Goal: Task Accomplishment & Management: Manage account settings

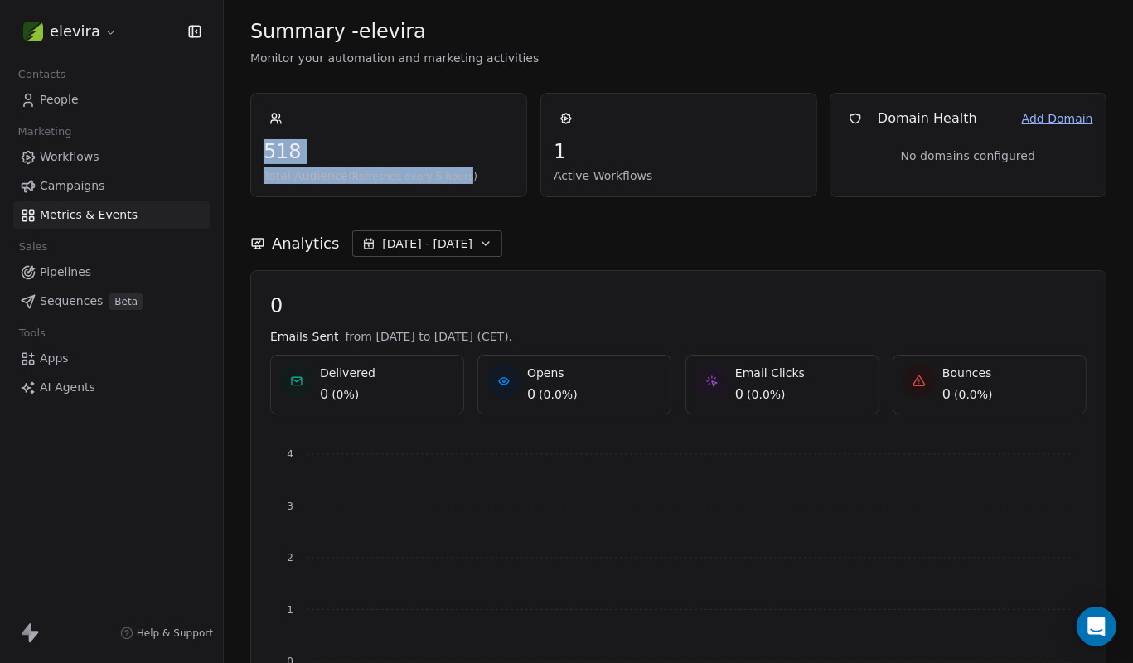
drag, startPoint x: 261, startPoint y: 153, endPoint x: 456, endPoint y: 186, distance: 197.4
click at [456, 186] on div "518 Total Audience (Refreshes every 5 hours)" at bounding box center [388, 145] width 277 height 104
click at [71, 104] on span "People" at bounding box center [59, 99] width 39 height 17
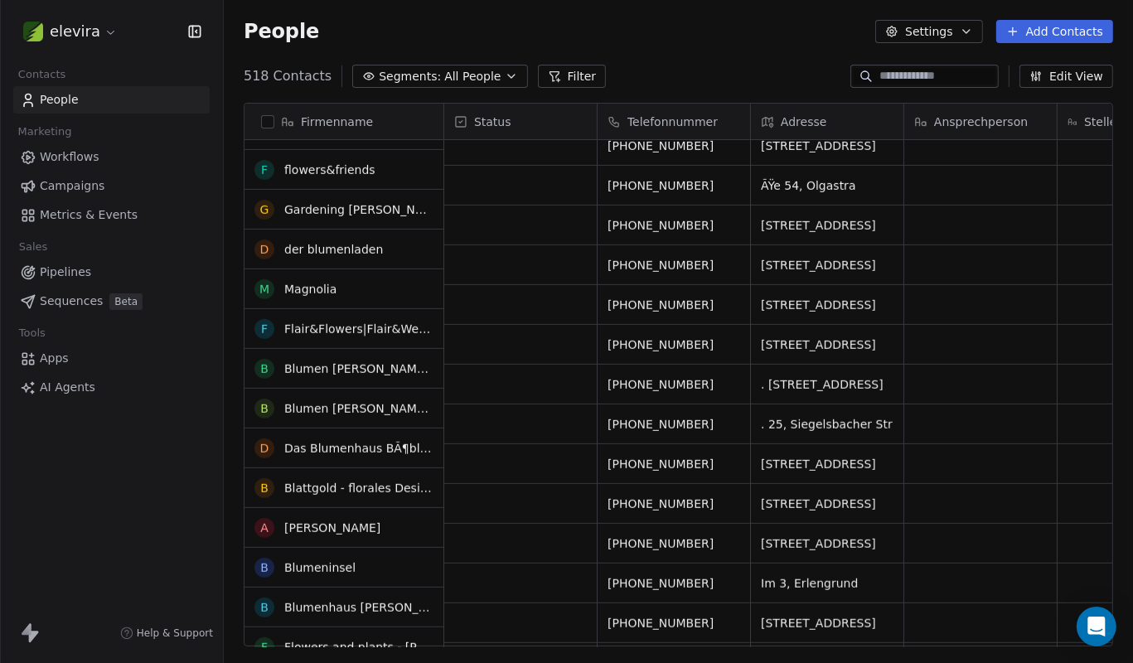
scroll to position [746, 0]
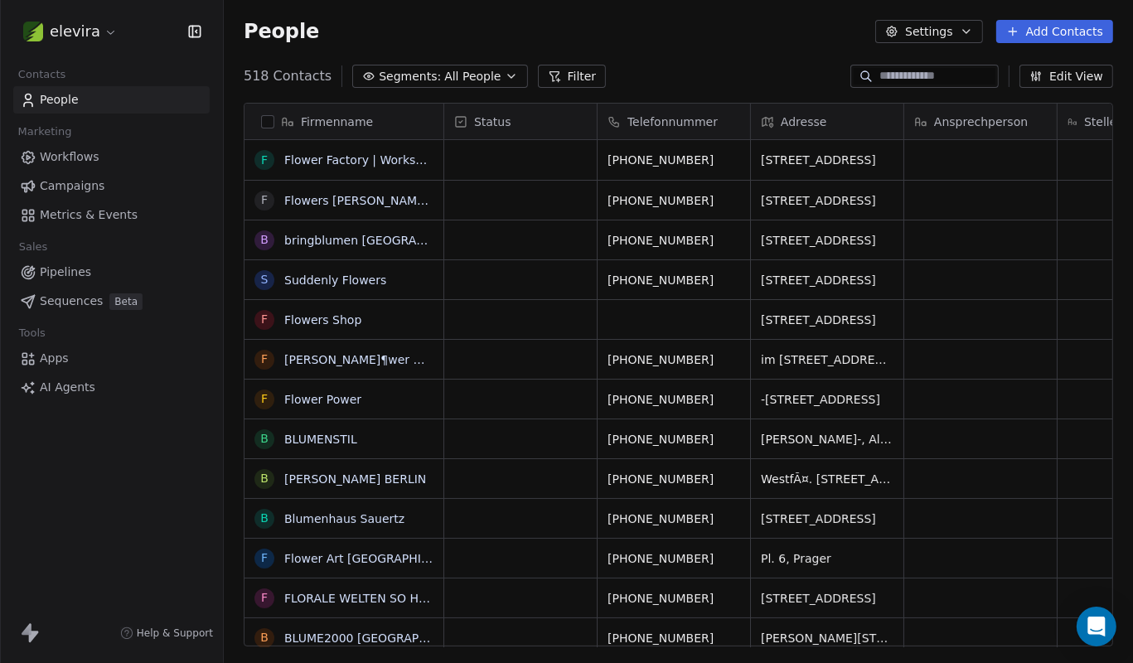
click at [84, 355] on link "Apps" at bounding box center [111, 358] width 196 height 27
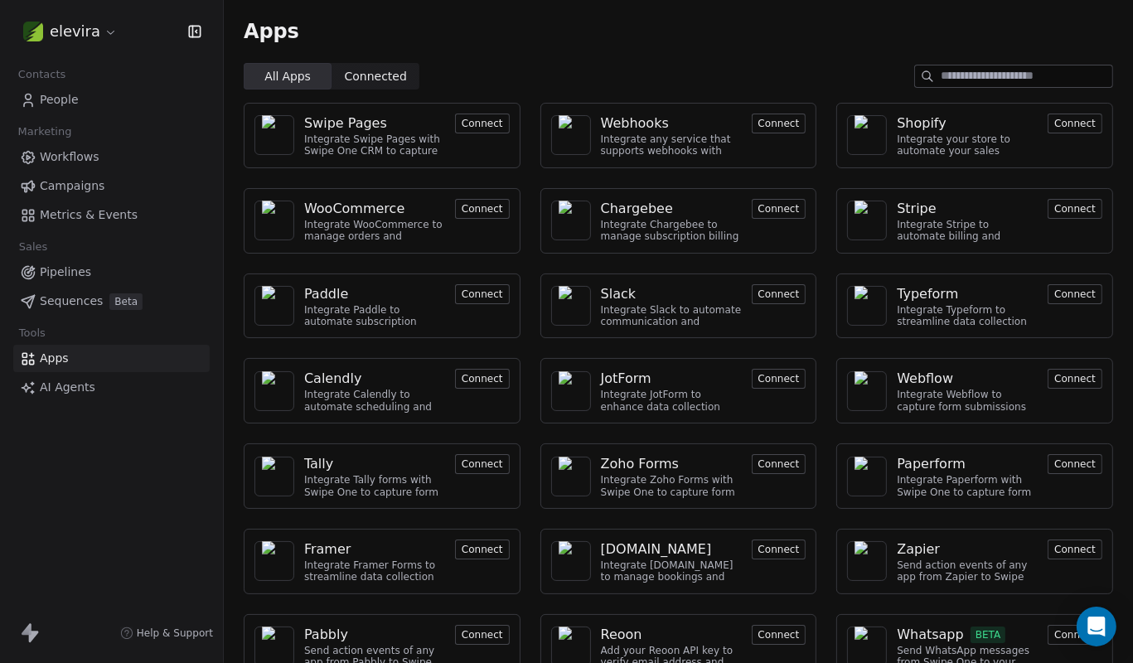
click at [58, 379] on span "AI Agents" at bounding box center [68, 387] width 56 height 17
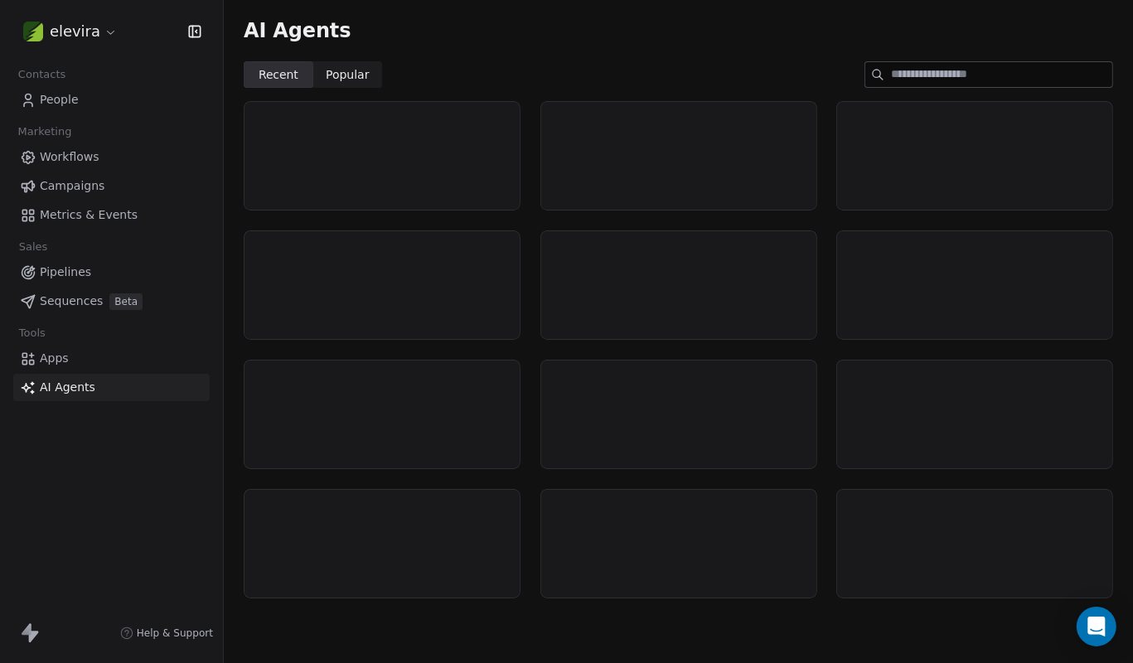
click at [56, 300] on span "Sequences" at bounding box center [71, 300] width 63 height 17
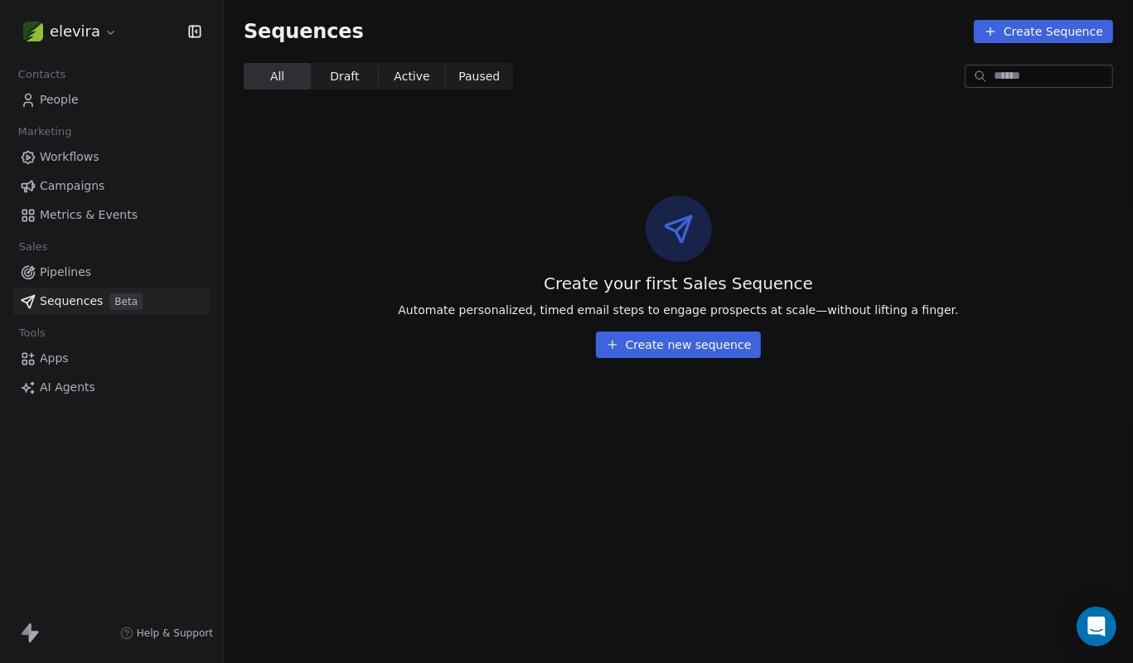
click at [63, 271] on span "Pipelines" at bounding box center [65, 271] width 51 height 17
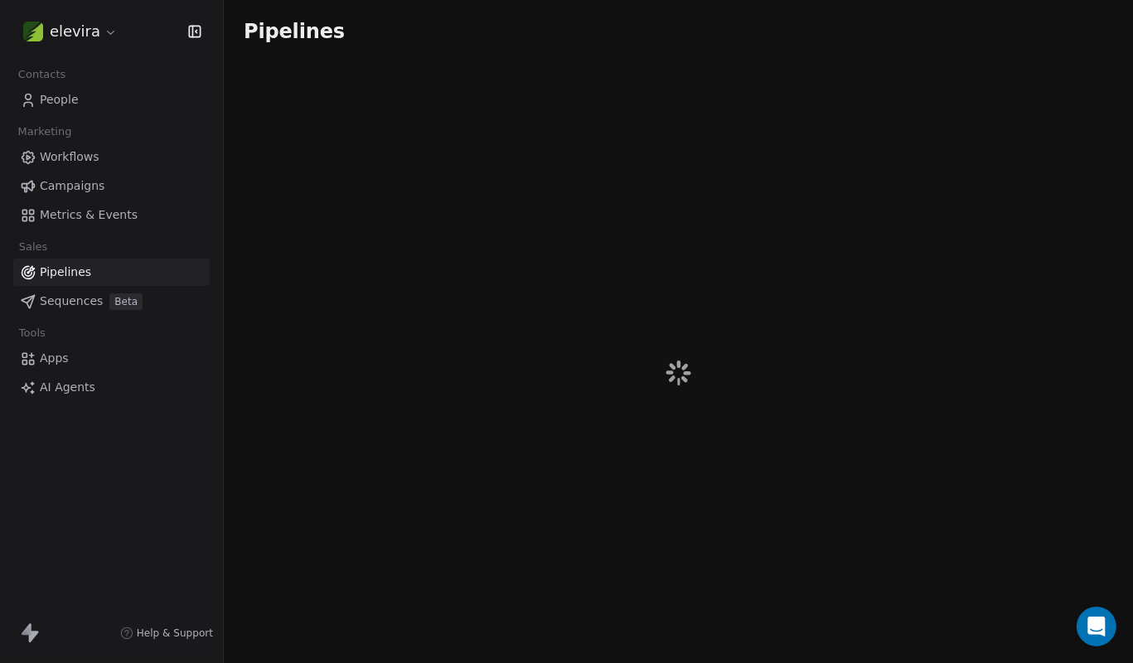
click at [56, 211] on span "Metrics & Events" at bounding box center [89, 214] width 98 height 17
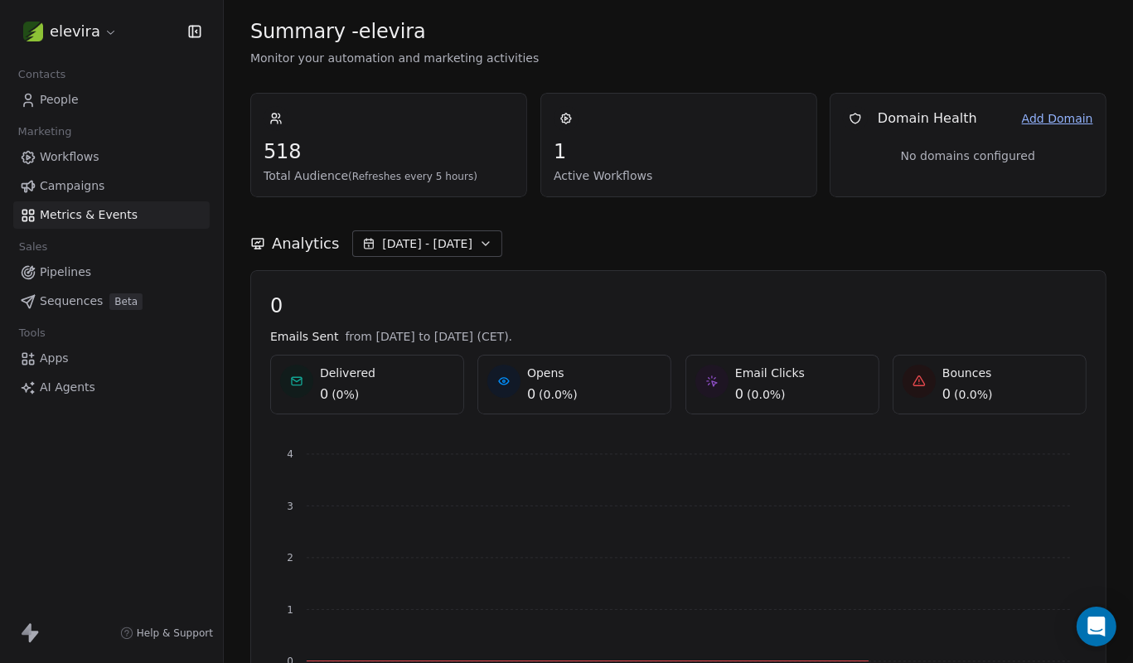
click at [100, 189] on link "Campaigns" at bounding box center [111, 185] width 196 height 27
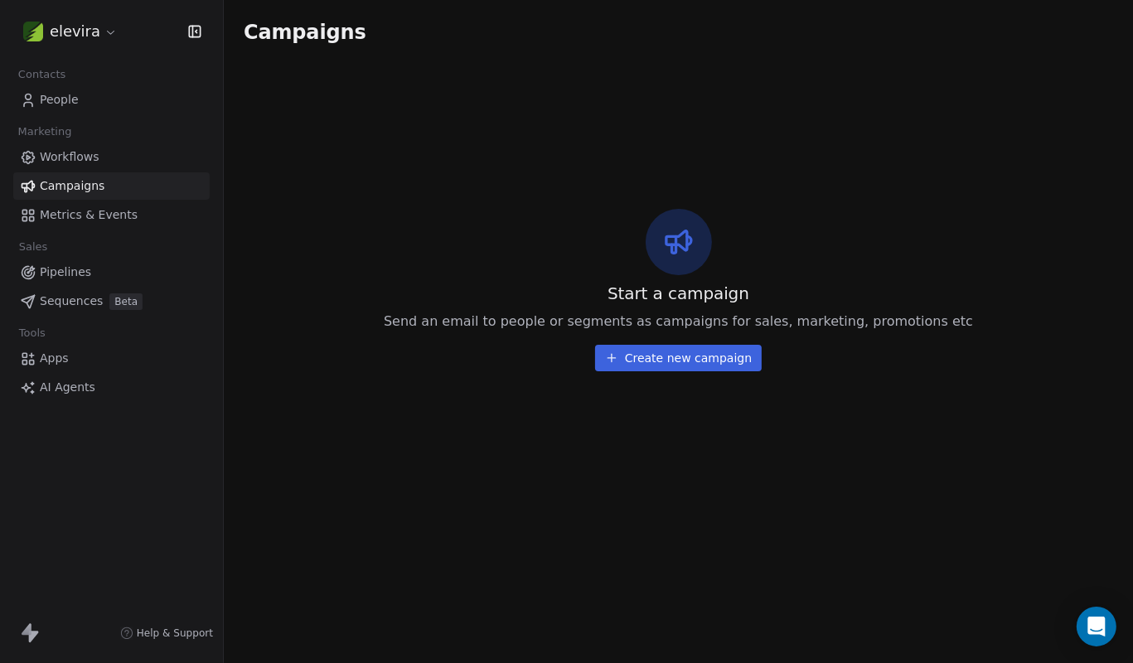
click at [80, 157] on span "Workflows" at bounding box center [70, 156] width 60 height 17
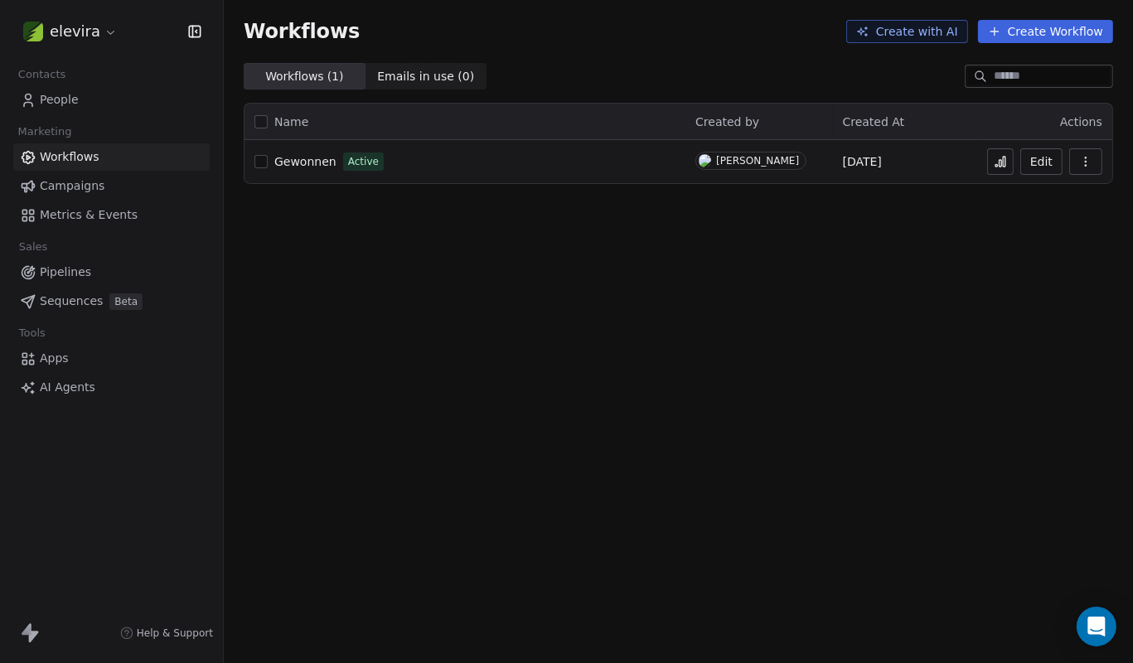
click at [417, 66] on span "Emails in use ( 0 ) Emails in use ( 0 )" at bounding box center [426, 76] width 122 height 27
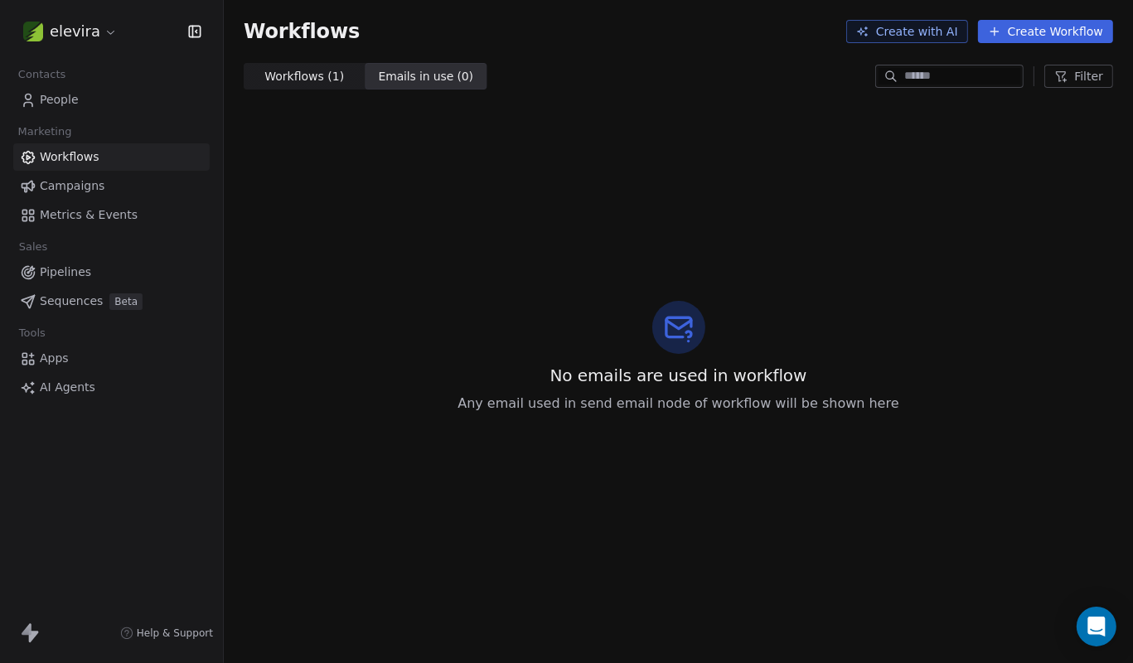
click at [329, 75] on span "Workflows ( 1 )" at bounding box center [304, 76] width 80 height 17
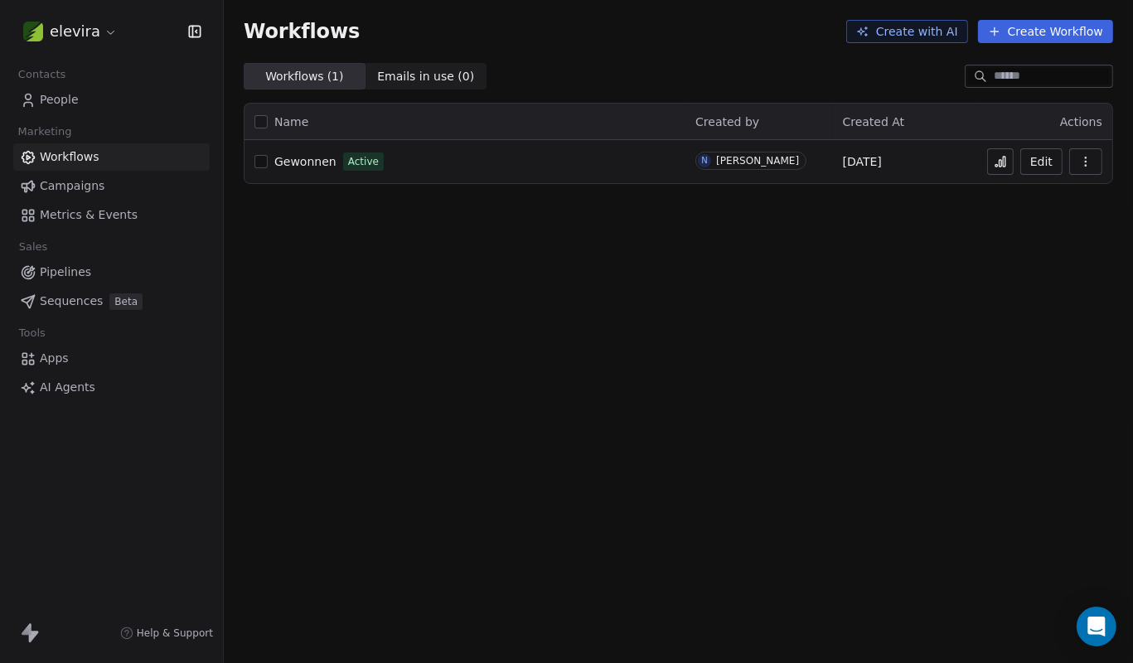
click at [85, 100] on link "People" at bounding box center [111, 99] width 196 height 27
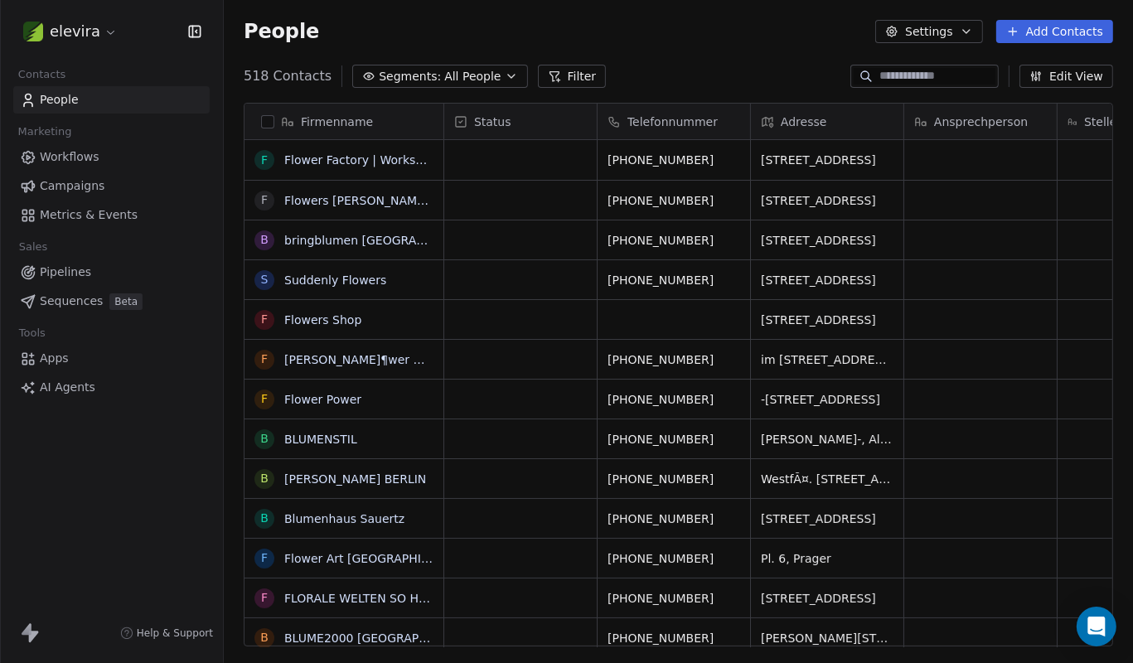
click at [101, 35] on html "elevira Contacts People Marketing Workflows Campaigns Metrics & Events Sales Pi…" at bounding box center [566, 331] width 1133 height 663
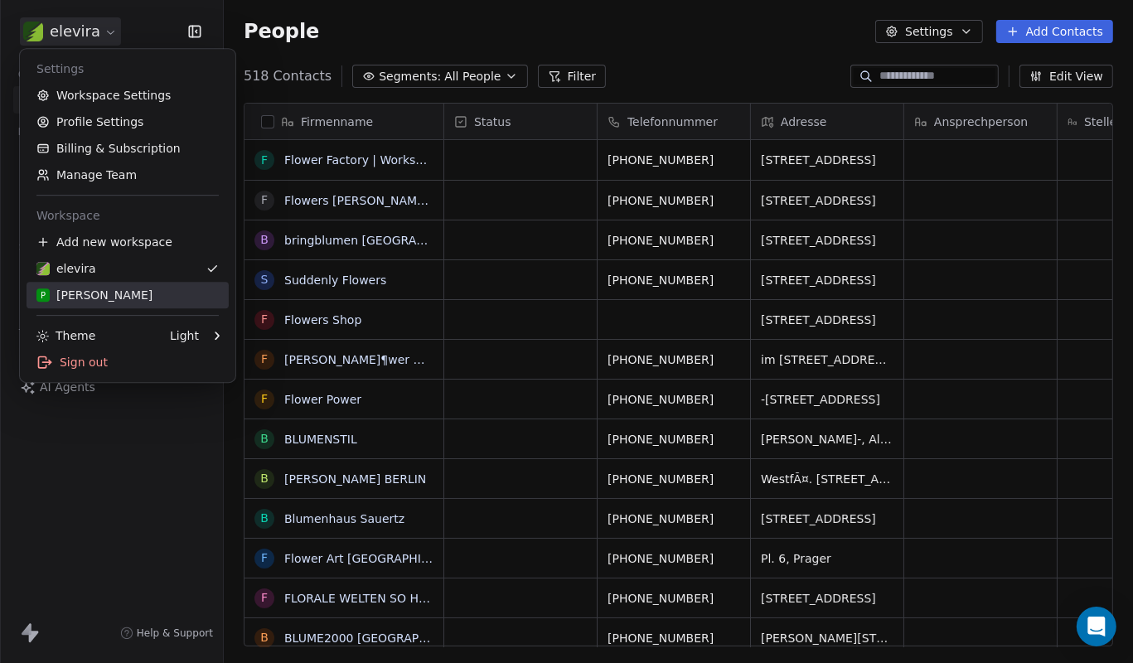
click at [97, 288] on div "P [PERSON_NAME]" at bounding box center [127, 295] width 182 height 17
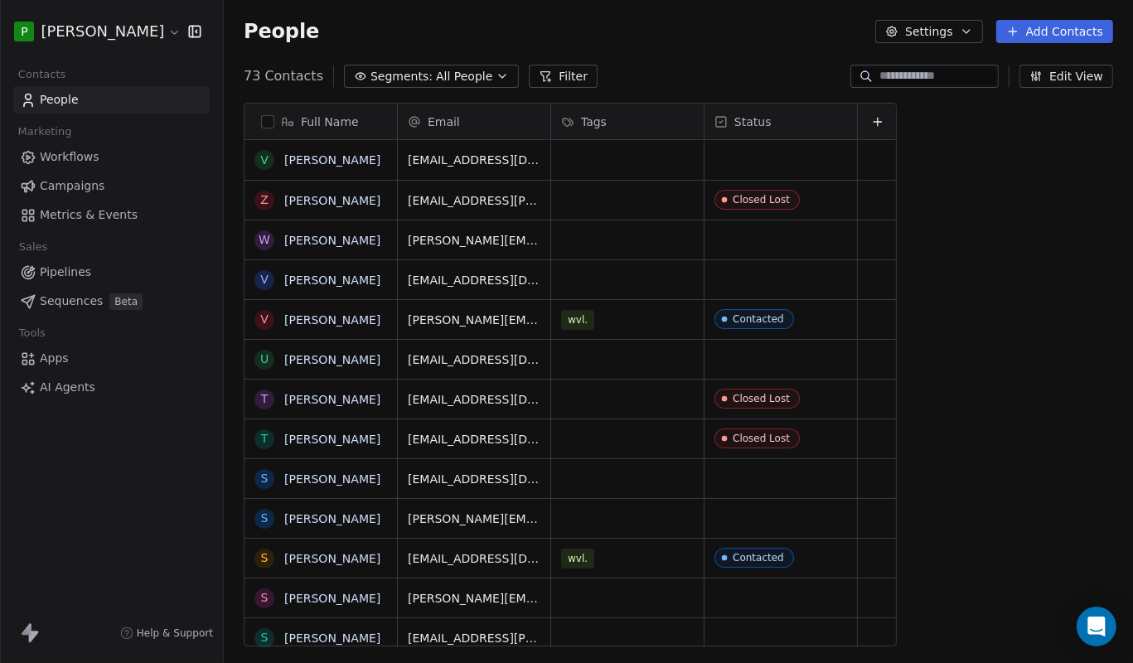
click at [59, 220] on span "Metrics & Events" at bounding box center [89, 214] width 98 height 17
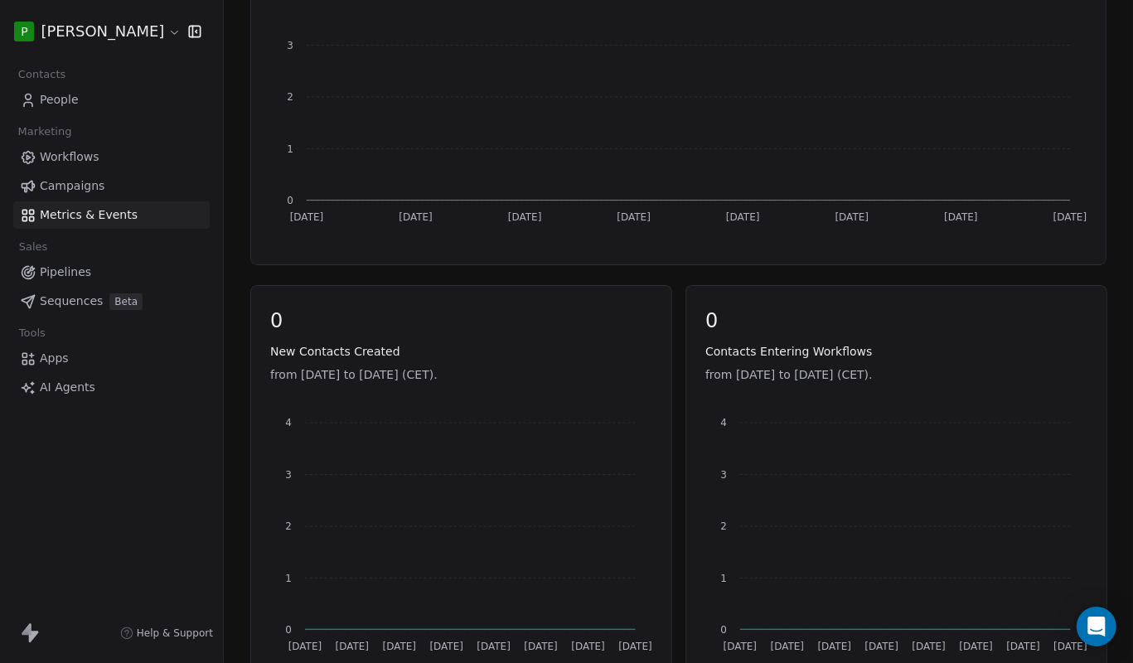
click at [56, 96] on span "People" at bounding box center [59, 99] width 39 height 17
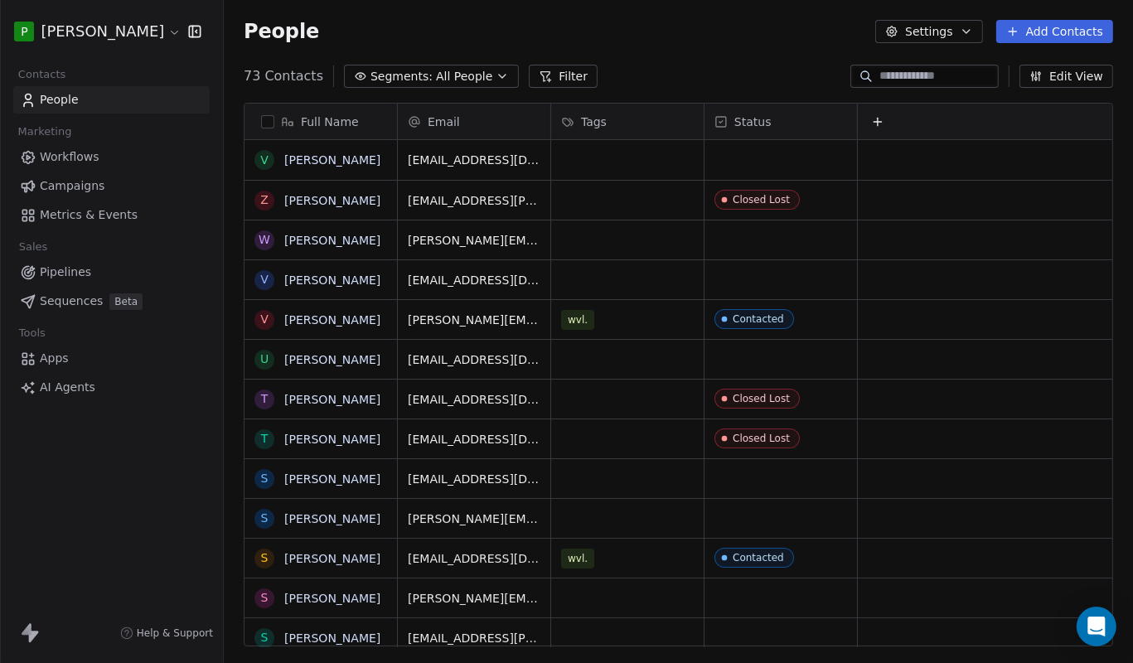
click at [33, 631] on icon at bounding box center [30, 633] width 20 height 20
click at [75, 36] on html "P [PERSON_NAME] Contacts People Marketing Workflows Campaigns Metrics & Events …" at bounding box center [566, 331] width 1133 height 663
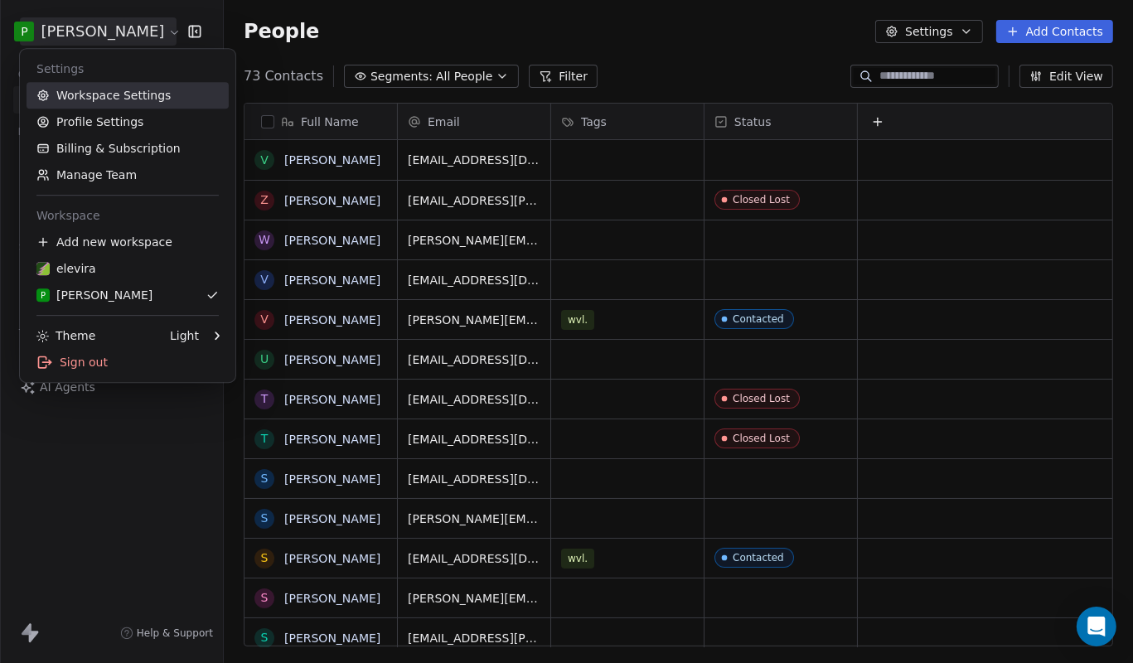
click at [97, 98] on link "Workspace Settings" at bounding box center [128, 95] width 202 height 27
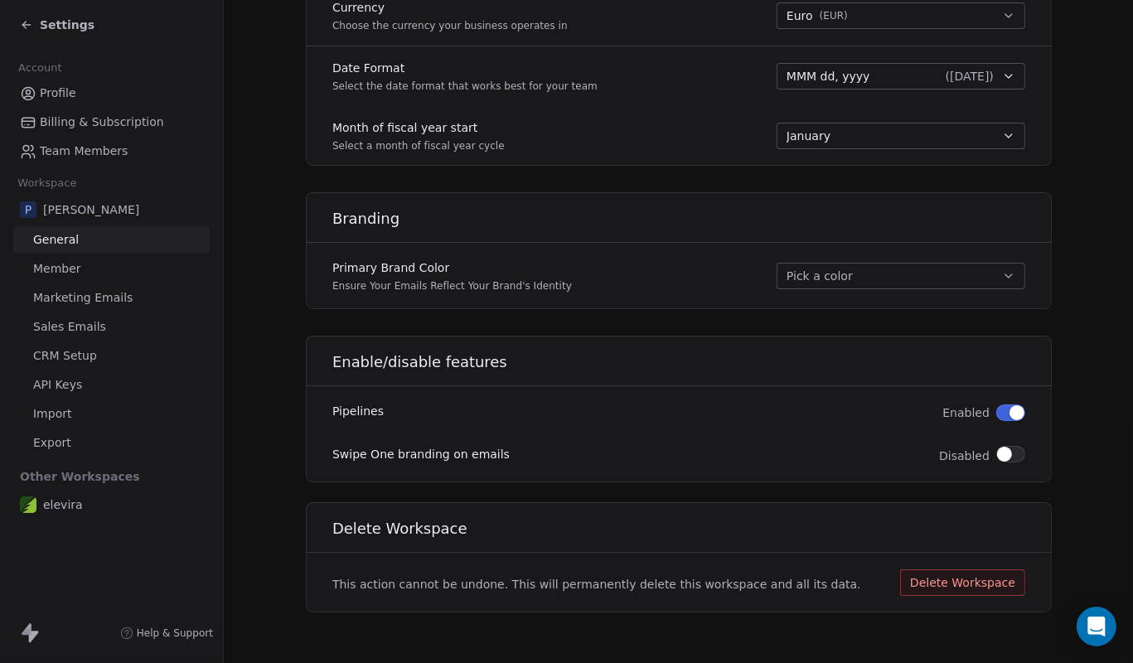
click at [50, 275] on span "Member" at bounding box center [57, 268] width 48 height 17
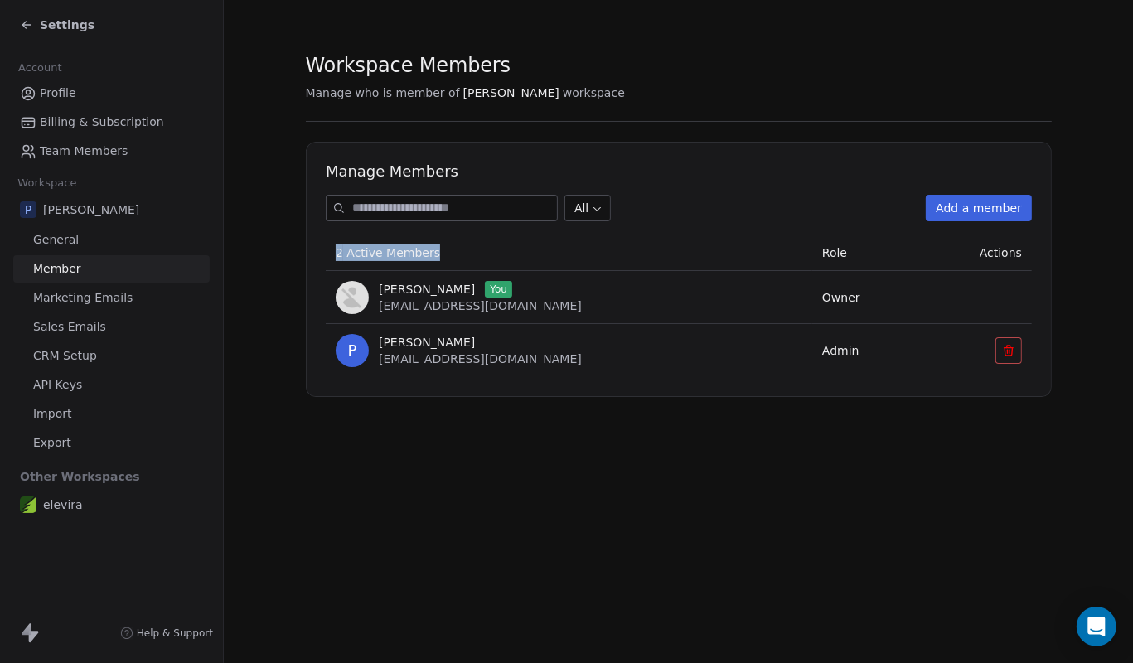
drag, startPoint x: 333, startPoint y: 250, endPoint x: 449, endPoint y: 254, distance: 116.0
click at [449, 254] on th "2 Active Members" at bounding box center [569, 252] width 486 height 36
click at [85, 307] on span "Marketing Emails" at bounding box center [82, 297] width 99 height 17
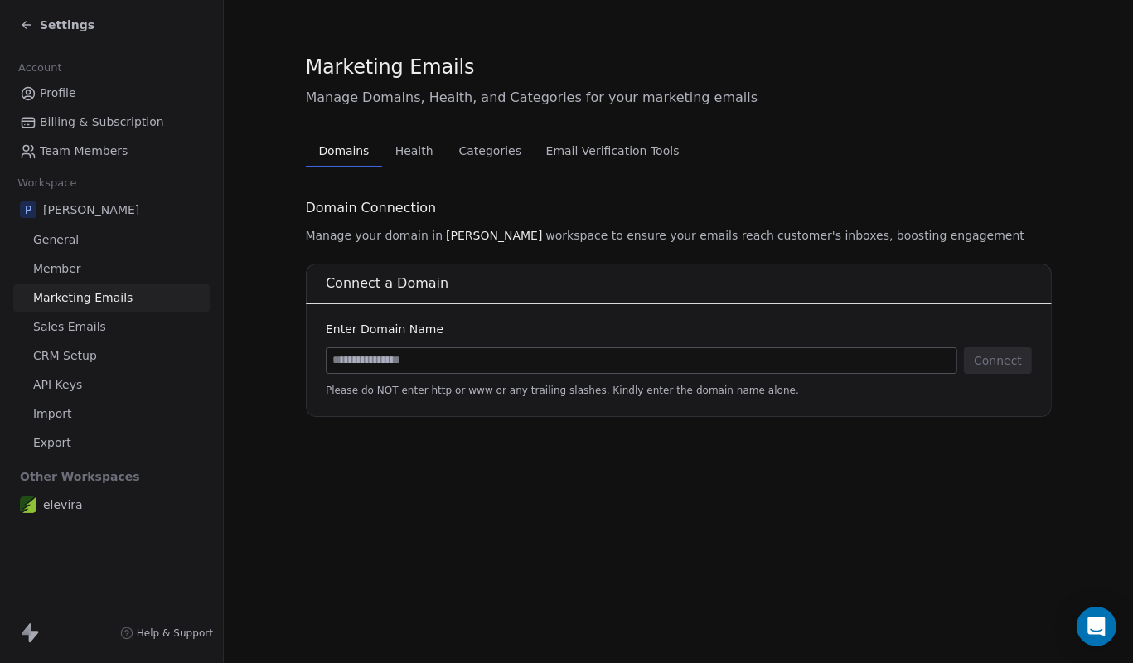
click at [82, 323] on span "Sales Emails" at bounding box center [69, 326] width 73 height 17
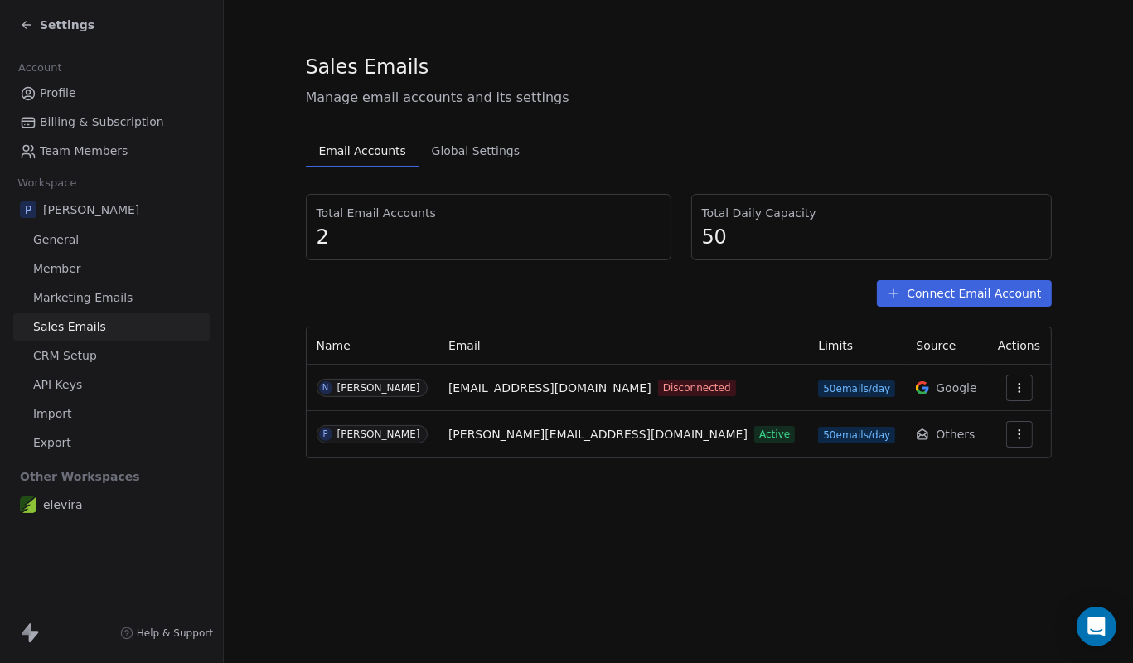
click at [1020, 384] on icon "button" at bounding box center [1019, 387] width 13 height 13
click at [961, 449] on span "Delete" at bounding box center [974, 450] width 38 height 17
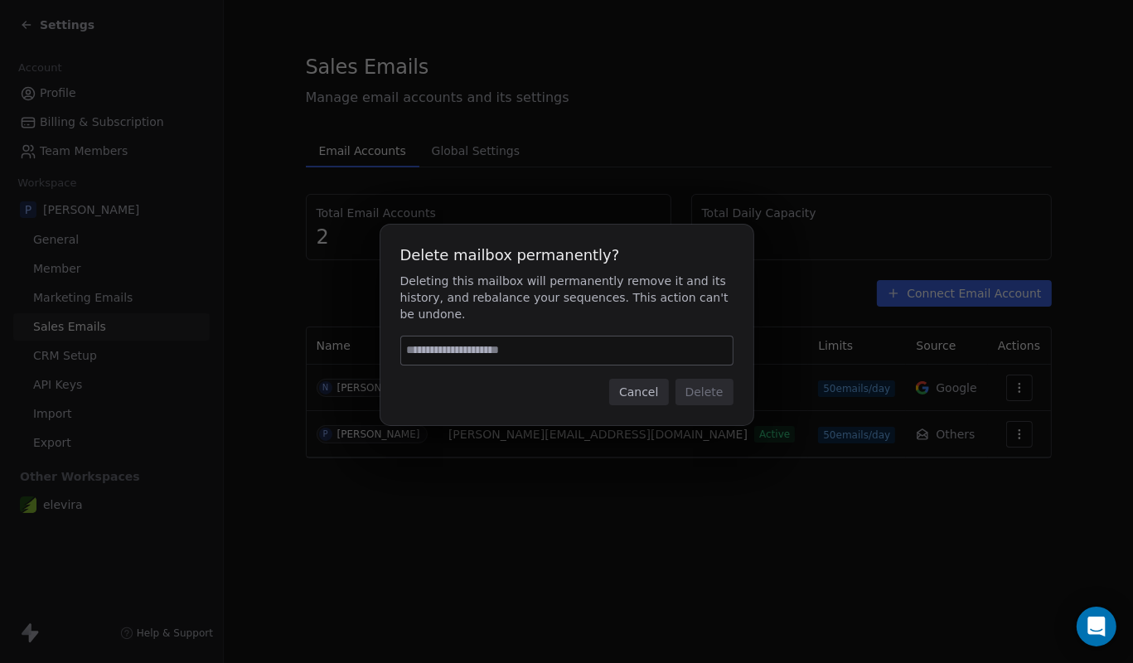
click at [598, 355] on input at bounding box center [566, 350] width 331 height 28
type input "******"
click at [701, 390] on button "Delete" at bounding box center [704, 392] width 58 height 27
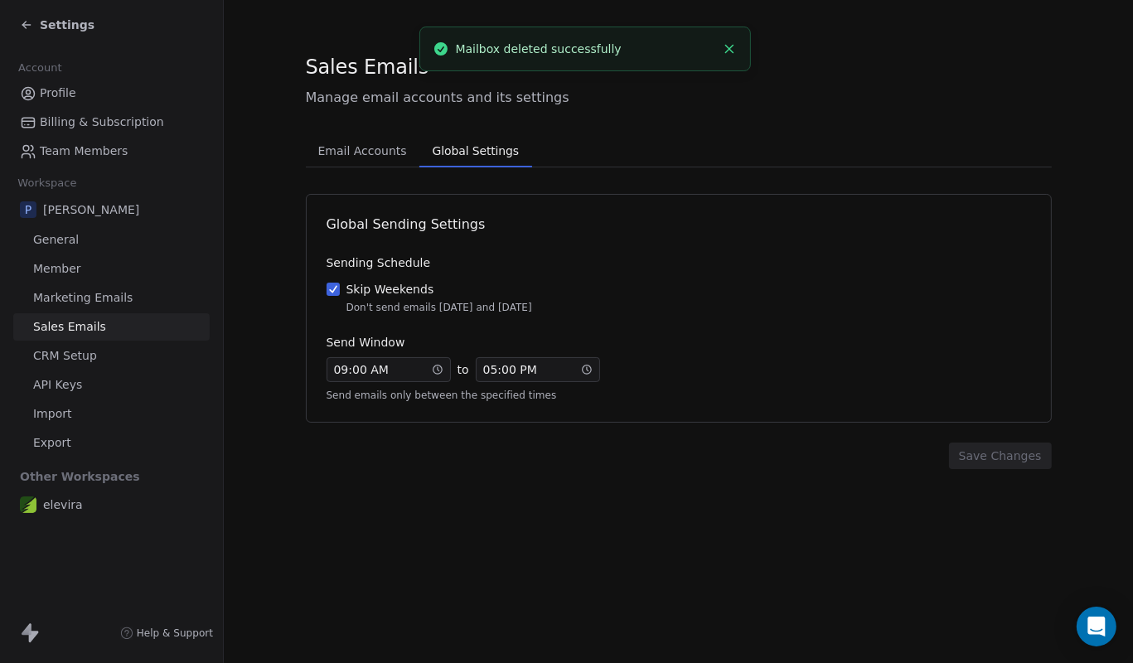
click at [465, 153] on span "Global Settings" at bounding box center [475, 150] width 99 height 23
click at [370, 153] on span "Email Accounts" at bounding box center [363, 150] width 102 height 23
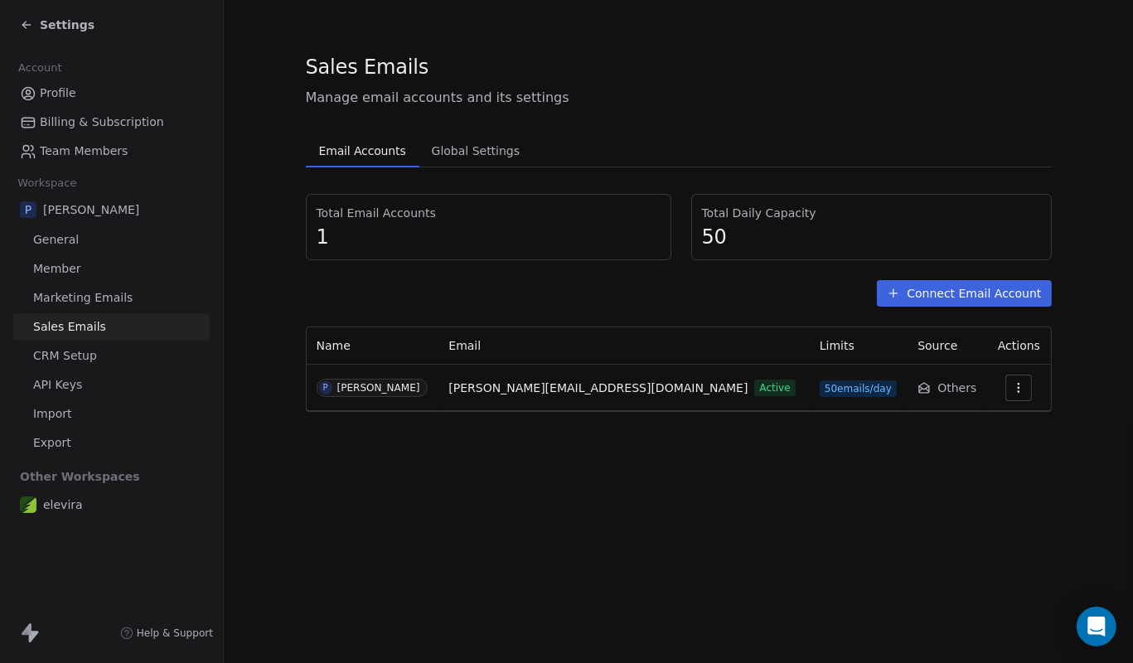
click at [75, 118] on span "Billing & Subscription" at bounding box center [102, 122] width 124 height 17
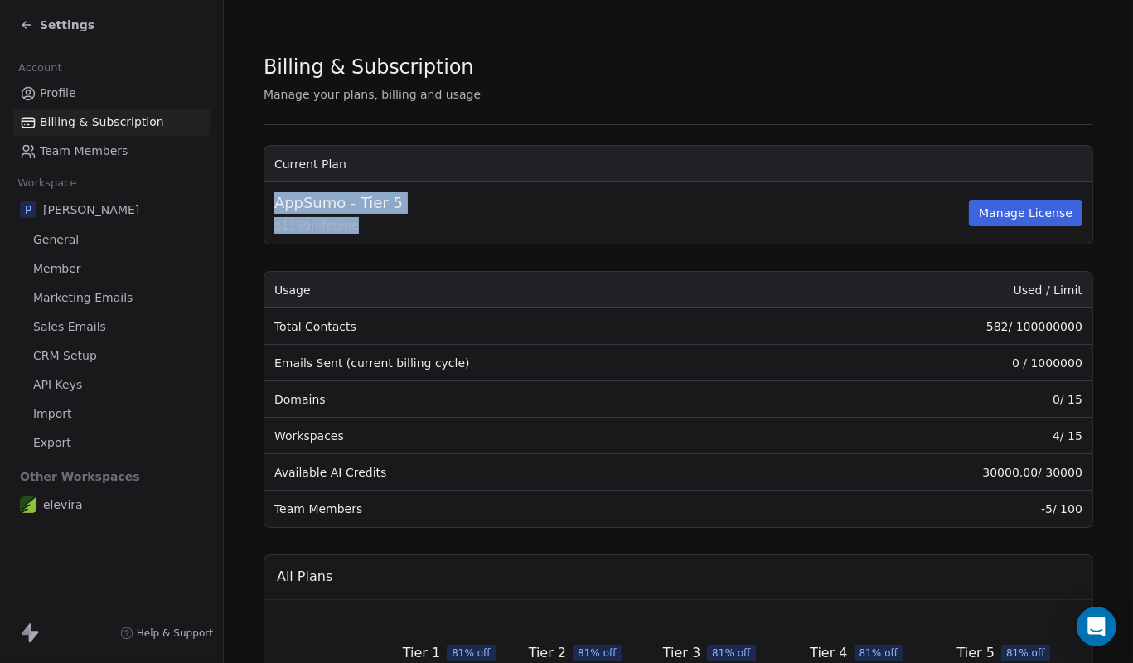
drag, startPoint x: 367, startPoint y: 242, endPoint x: 277, endPoint y: 199, distance: 100.1
click at [277, 199] on td "AppSumo - Tier 5 $ 1199 / lifetime Manage License" at bounding box center [678, 212] width 828 height 61
click at [277, 199] on span "AppSumo - Tier 5" at bounding box center [338, 203] width 128 height 22
click at [39, 25] on div "Settings" at bounding box center [57, 25] width 75 height 17
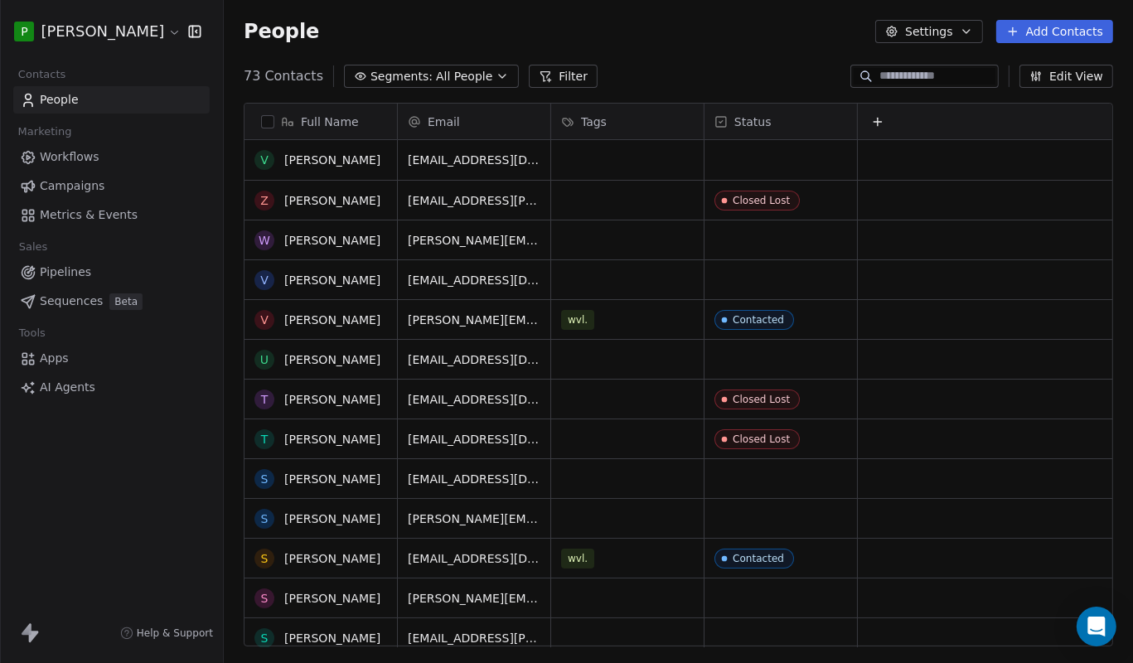
click at [108, 215] on span "Metrics & Events" at bounding box center [89, 214] width 98 height 17
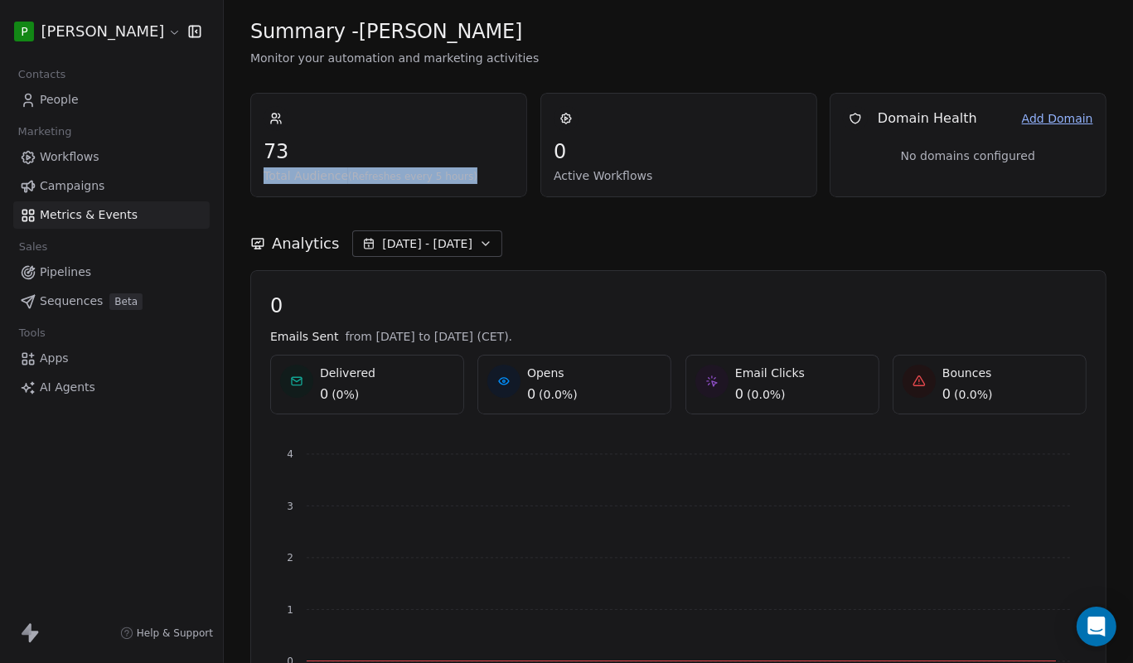
drag, startPoint x: 421, startPoint y: 168, endPoint x: 338, endPoint y: 145, distance: 86.0
click at [338, 145] on div "73 Total Audience (Refreshes every 5 hours)" at bounding box center [388, 157] width 250 height 53
click at [326, 143] on span "73" at bounding box center [388, 151] width 250 height 25
